Goal: Use online tool/utility

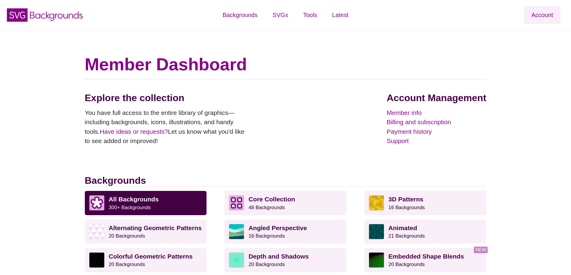
click at [545, 16] on link "Account" at bounding box center [542, 15] width 37 height 18
click at [419, 130] on link "Payment history" at bounding box center [435, 132] width 99 height 10
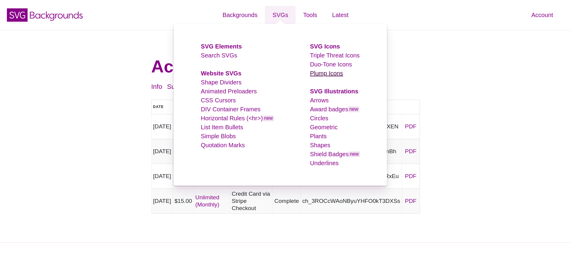
click at [319, 73] on link "Plump Icons" at bounding box center [326, 73] width 33 height 7
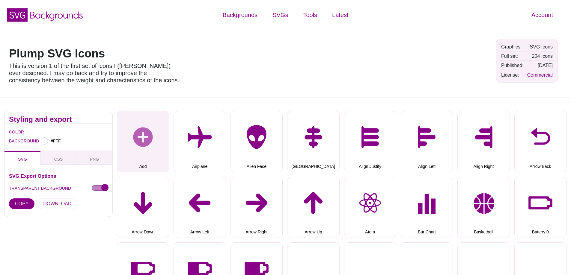
type input "#FFFFFF"
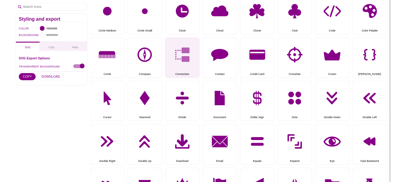
scroll to position [449, 0]
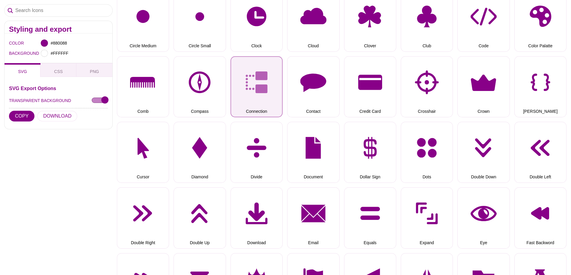
click at [244, 77] on button "Connection" at bounding box center [256, 86] width 52 height 61
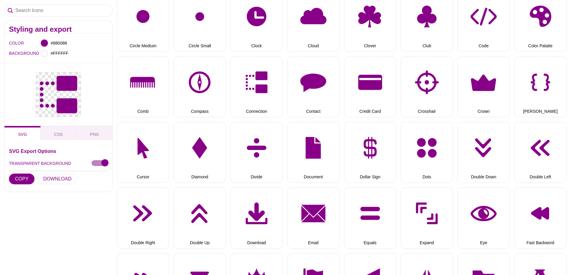
click at [21, 134] on div "SVG CSS PNG" at bounding box center [58, 133] width 108 height 14
click at [45, 43] on div at bounding box center [44, 43] width 7 height 7
click at [23, 183] on button "COPY" at bounding box center [21, 179] width 25 height 11
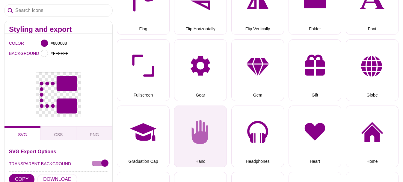
scroll to position [745, 0]
